Goal: Task Accomplishment & Management: Use online tool/utility

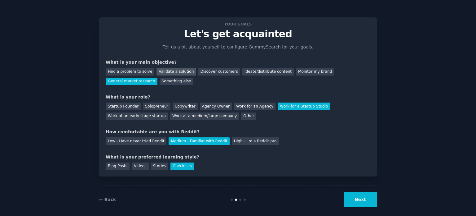
click at [179, 72] on div "Validate a solution" at bounding box center [176, 72] width 39 height 8
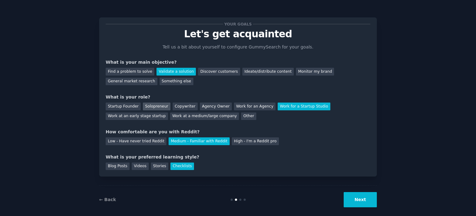
click at [150, 105] on div "Solopreneur" at bounding box center [156, 106] width 27 height 8
click at [153, 165] on div "Stories" at bounding box center [159, 166] width 17 height 8
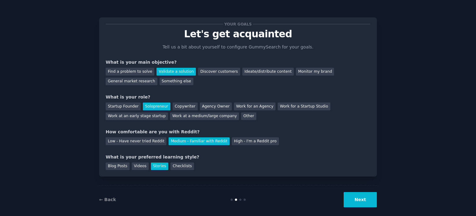
click at [360, 204] on button "Next" at bounding box center [360, 199] width 33 height 15
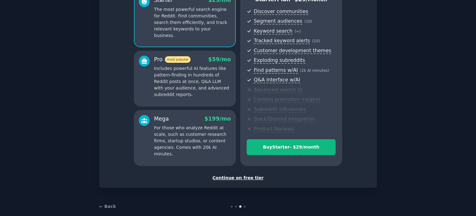
scroll to position [73, 0]
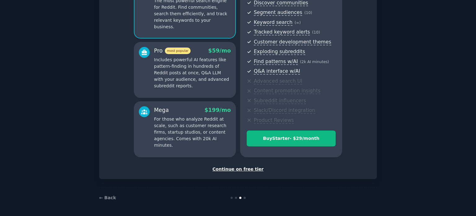
click at [233, 168] on div "Continue on free tier" at bounding box center [238, 169] width 265 height 7
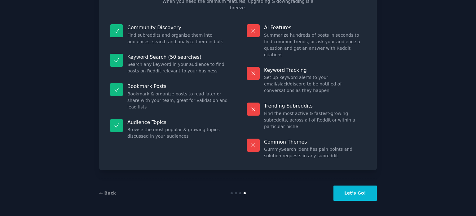
scroll to position [26, 0]
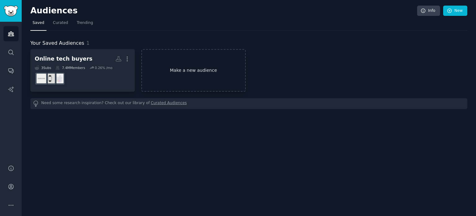
click at [181, 72] on link "Make a new audience" at bounding box center [193, 70] width 105 height 42
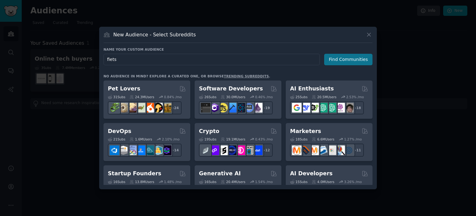
type input "fiets"
click at [343, 56] on button "Find Communities" at bounding box center [348, 59] width 48 height 11
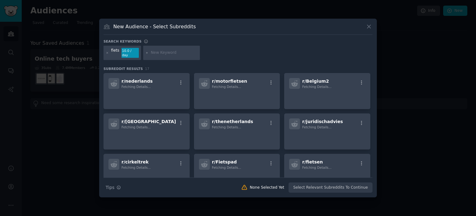
click at [154, 53] on input "text" at bounding box center [174, 53] width 47 height 6
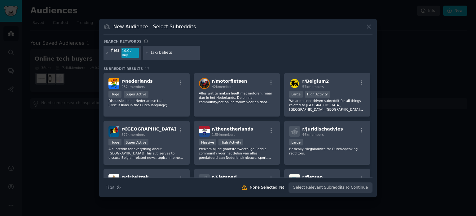
type input "taxi bakfiets"
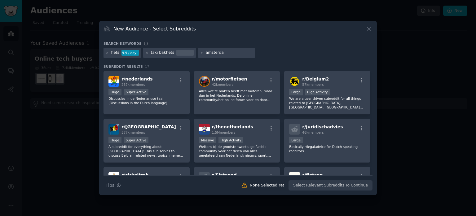
type input "[GEOGRAPHIC_DATA]"
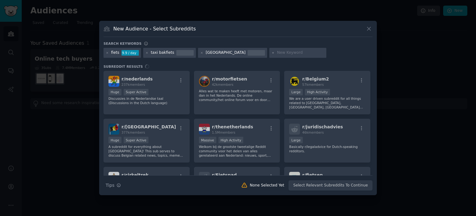
click at [167, 93] on div "r/ nederlands 237k members Huge Super Active Discussies in de Nederlandse taal …" at bounding box center [238, 123] width 269 height 104
click at [231, 148] on div "r/ nederlands 237k members Huge Super Active Discussies in de Nederlandse taal …" at bounding box center [238, 123] width 269 height 104
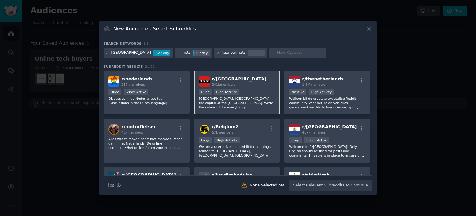
click at [248, 101] on p "[GEOGRAPHIC_DATA], [GEOGRAPHIC_DATA], the capital of the [GEOGRAPHIC_DATA]. We'…" at bounding box center [237, 102] width 76 height 13
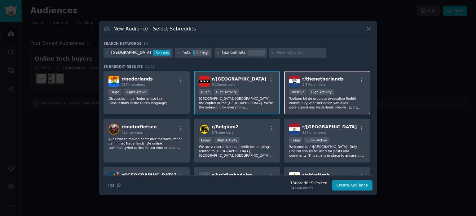
click at [331, 97] on p "Welkom bij de grootste tweetalige Reddit community voor het delen van alles ger…" at bounding box center [327, 102] width 76 height 13
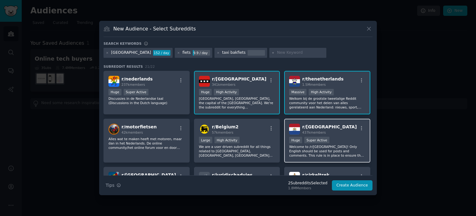
click at [339, 136] on div "Huge Super Active" at bounding box center [327, 140] width 76 height 8
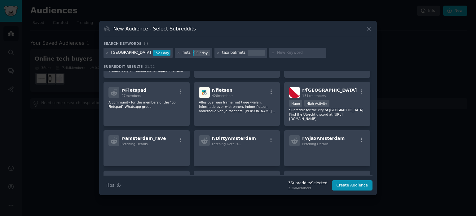
scroll to position [136, 0]
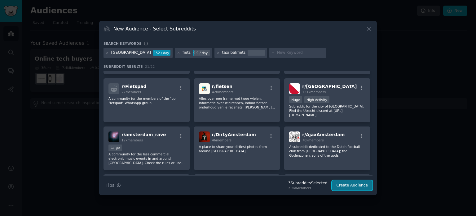
click at [351, 183] on button "Create Audience" at bounding box center [352, 185] width 41 height 11
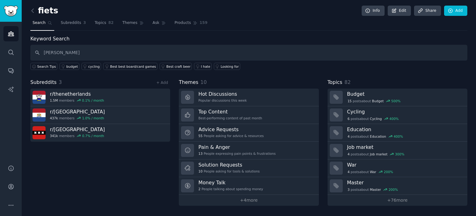
type input "[PERSON_NAME]"
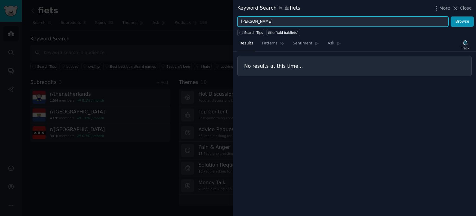
click at [246, 22] on input "[PERSON_NAME]" at bounding box center [343, 21] width 211 height 11
type input "taxi bakfiets"
click at [451, 16] on button "Browse" at bounding box center [462, 21] width 23 height 11
